Goal: Task Accomplishment & Management: Use online tool/utility

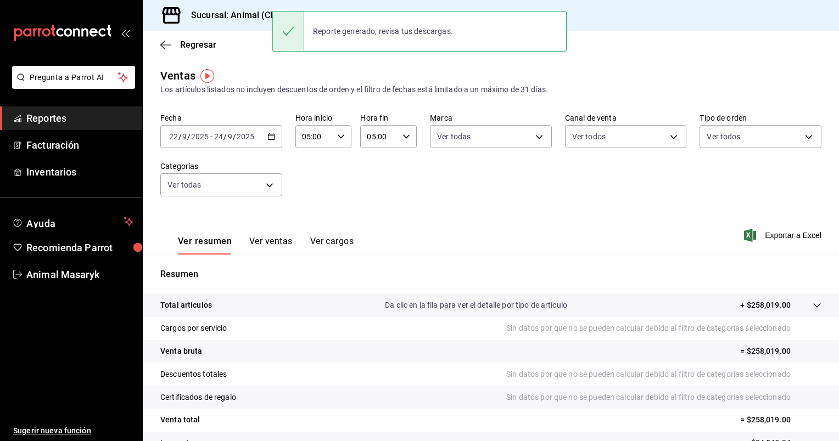
click at [275, 138] on div "[DATE] [DATE] - [DATE] [DATE]" at bounding box center [221, 136] width 122 height 23
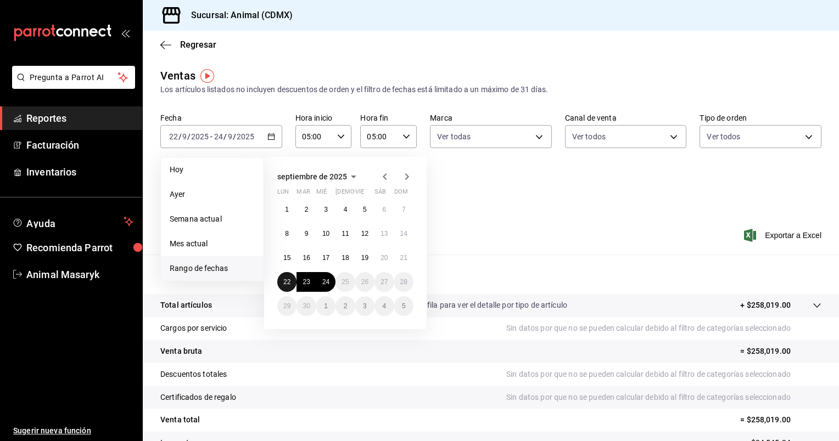
click at [289, 282] on abbr "22" at bounding box center [286, 282] width 7 height 8
click at [328, 279] on abbr "24" at bounding box center [325, 282] width 7 height 8
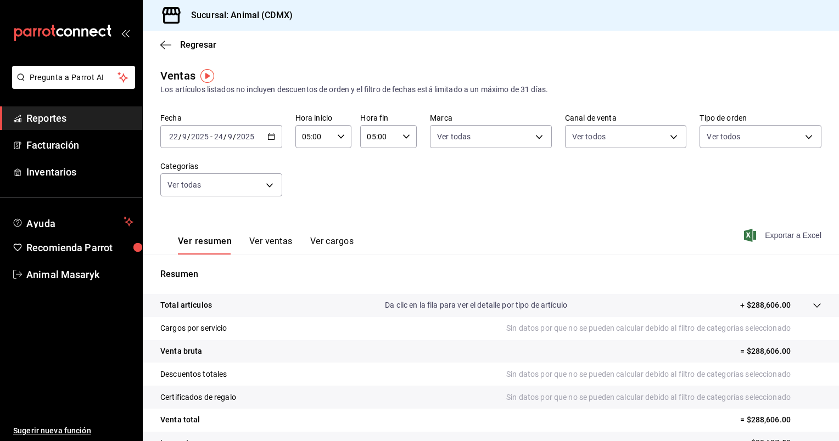
click at [789, 233] on span "Exportar a Excel" at bounding box center [783, 235] width 75 height 13
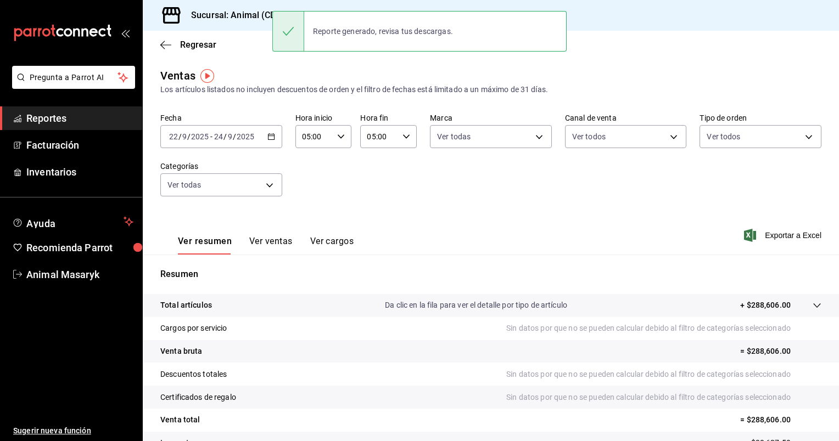
click at [270, 137] on icon "button" at bounding box center [271, 137] width 8 height 8
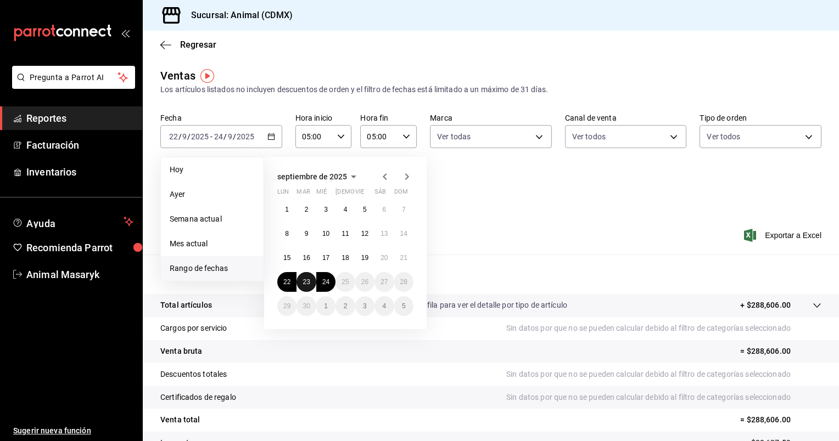
click at [305, 280] on abbr "23" at bounding box center [305, 282] width 7 height 8
click at [324, 283] on abbr "24" at bounding box center [325, 282] width 7 height 8
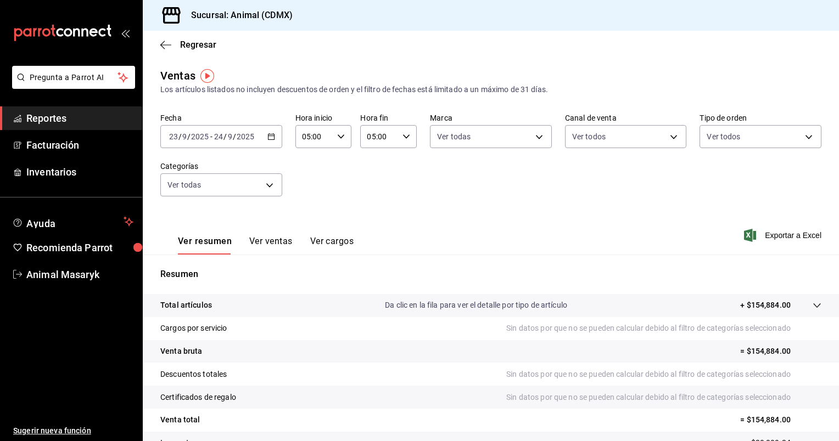
click at [275, 143] on div "[DATE] [DATE] - [DATE] [DATE]" at bounding box center [221, 136] width 122 height 23
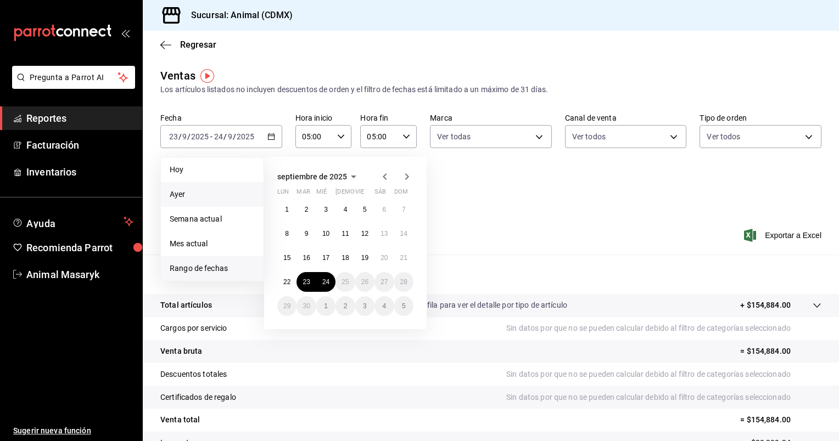
click at [196, 194] on span "Ayer" at bounding box center [212, 195] width 85 height 12
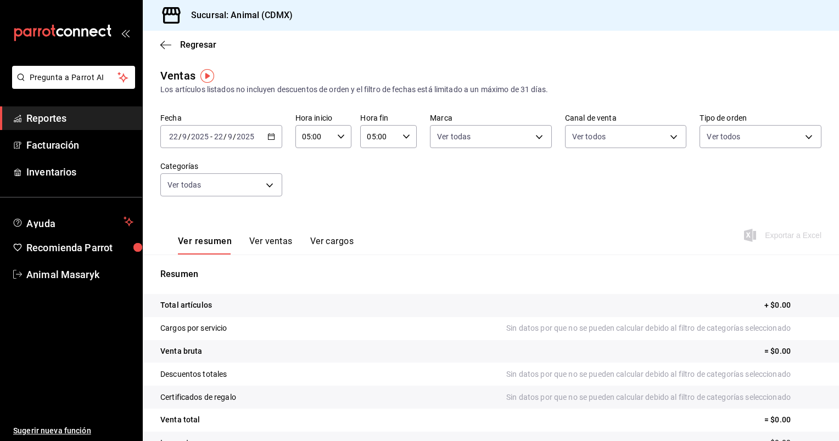
click at [337, 135] on icon "button" at bounding box center [341, 137] width 8 height 8
click at [311, 165] on span "00" at bounding box center [307, 164] width 10 height 9
type input "00:00"
click at [403, 141] on div at bounding box center [419, 220] width 839 height 441
click at [403, 141] on div "05:00 Hora fin" at bounding box center [388, 136] width 57 height 23
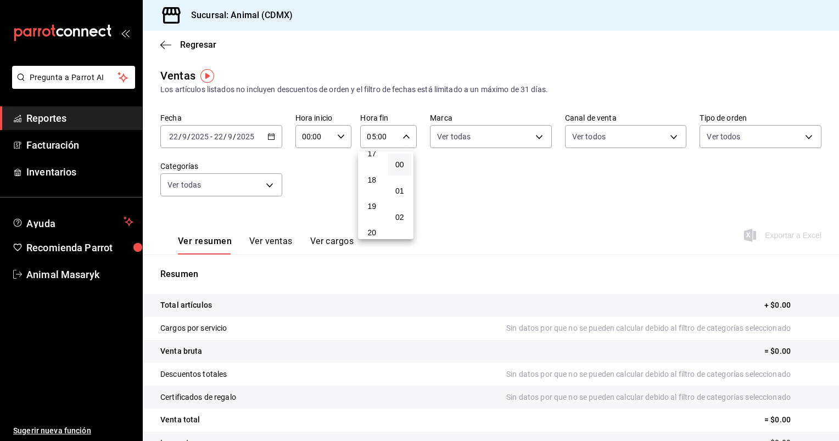
scroll to position [555, 0]
click at [371, 221] on button "23" at bounding box center [372, 226] width 24 height 22
type input "23:00"
click at [538, 259] on div at bounding box center [419, 220] width 839 height 441
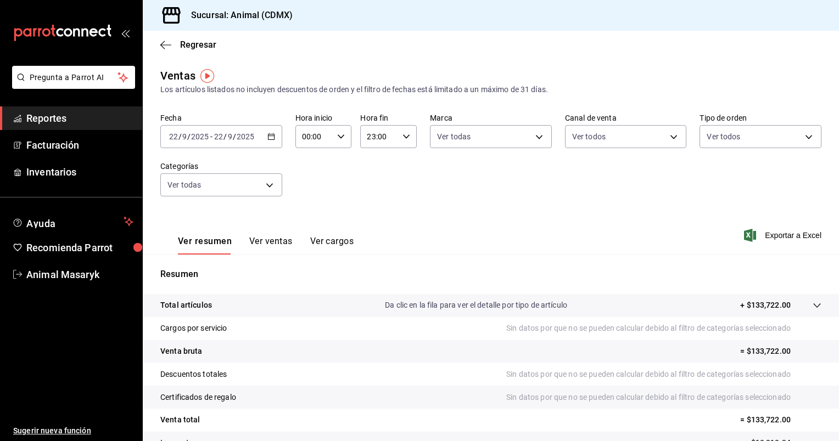
click at [268, 132] on div "[DATE] [DATE] - [DATE] [DATE]" at bounding box center [221, 136] width 122 height 23
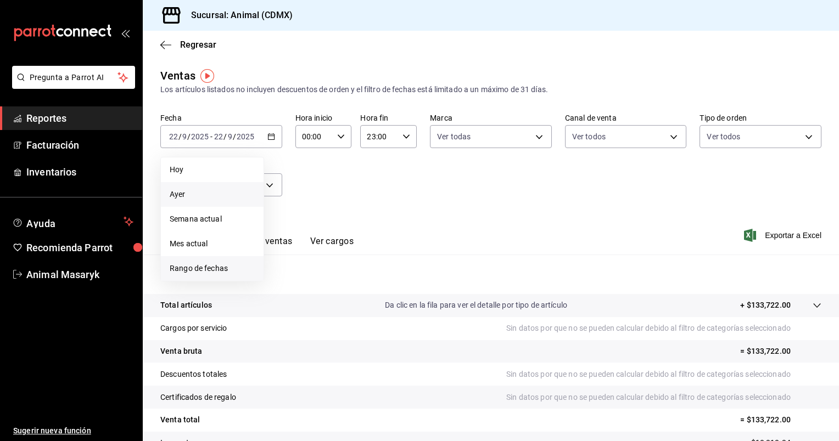
click at [213, 269] on span "Rango de fechas" at bounding box center [212, 269] width 85 height 12
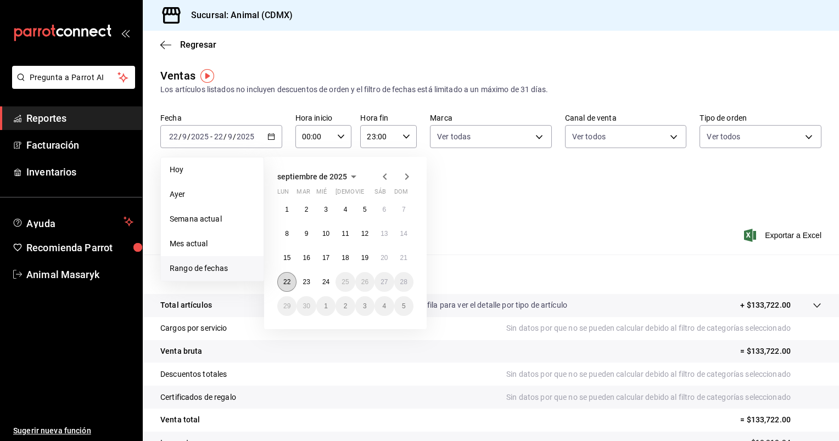
click at [285, 280] on abbr "22" at bounding box center [286, 282] width 7 height 8
click at [307, 283] on abbr "23" at bounding box center [305, 282] width 7 height 8
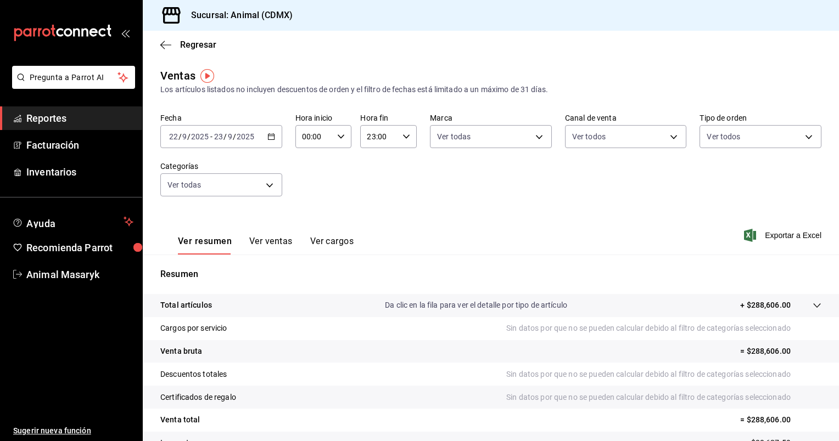
click at [337, 140] on div "00:00 Hora inicio" at bounding box center [323, 136] width 57 height 23
click at [311, 223] on span "05" at bounding box center [307, 224] width 10 height 9
type input "05:00"
click at [396, 138] on div at bounding box center [419, 220] width 839 height 441
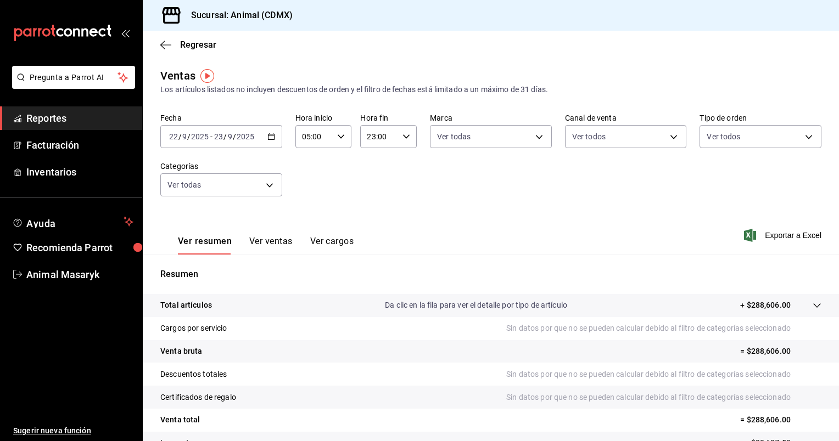
click at [396, 138] on div "23:00 Hora fin" at bounding box center [388, 136] width 57 height 23
click at [372, 217] on span "05" at bounding box center [372, 213] width 10 height 9
type input "05:00"
click at [456, 211] on div at bounding box center [419, 220] width 839 height 441
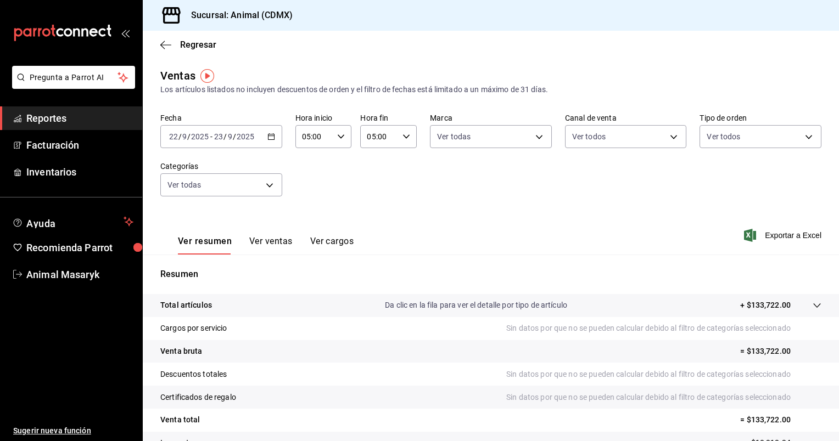
click at [485, 204] on div "Fecha [DATE] [DATE] - [DATE] [DATE] Hora inicio 05:00 Hora inicio Hora fin 05:0…" at bounding box center [490, 161] width 661 height 97
click at [272, 138] on icon "button" at bounding box center [271, 137] width 8 height 8
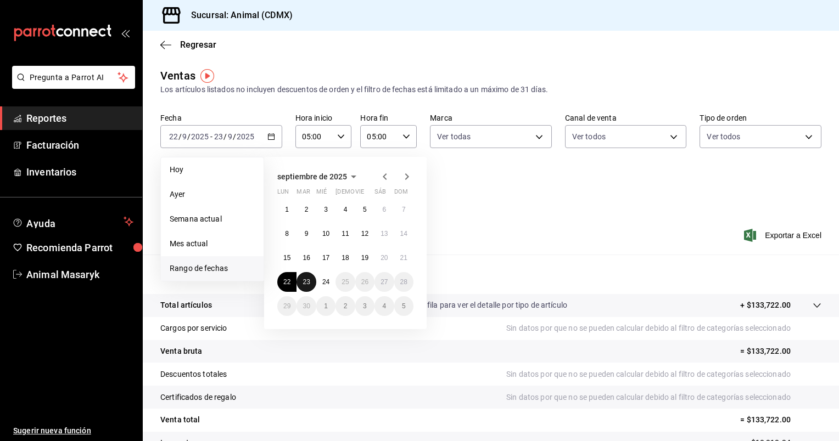
click at [311, 283] on button "23" at bounding box center [305, 282] width 19 height 20
click at [323, 284] on abbr "24" at bounding box center [325, 282] width 7 height 8
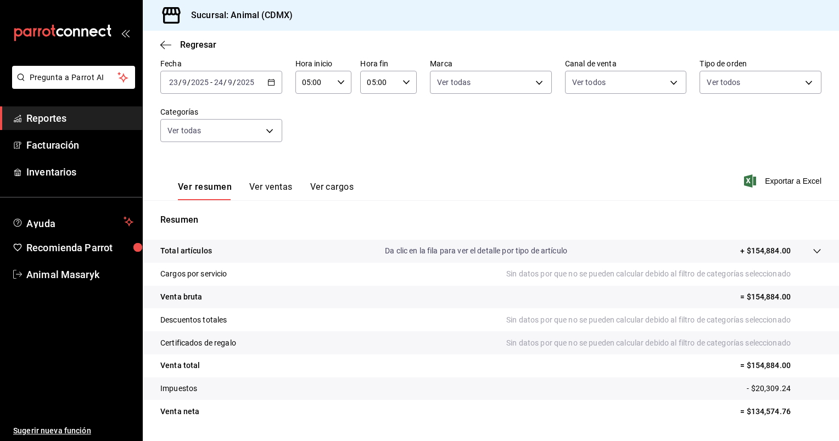
scroll to position [54, 0]
click at [789, 178] on span "Exportar a Excel" at bounding box center [783, 181] width 75 height 13
